Goal: Find specific page/section: Find specific page/section

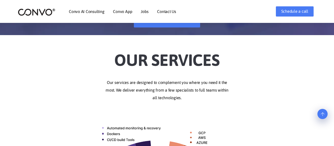
scroll to position [128, 0]
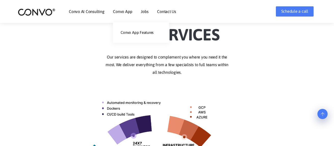
click at [125, 11] on link "Convo App" at bounding box center [122, 11] width 19 height 4
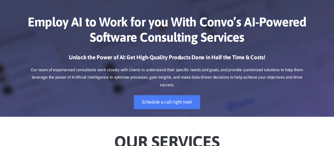
scroll to position [26, 0]
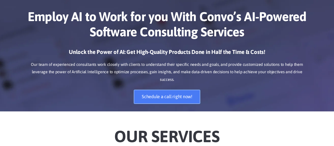
click at [161, 90] on link "Schedule a call right now!" at bounding box center [167, 97] width 66 height 14
